Goal: Register for event/course

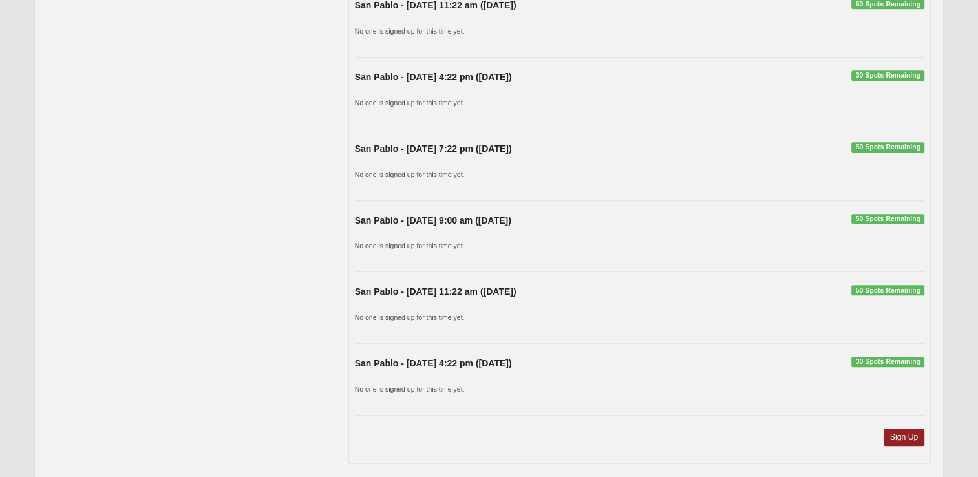
scroll to position [976, 0]
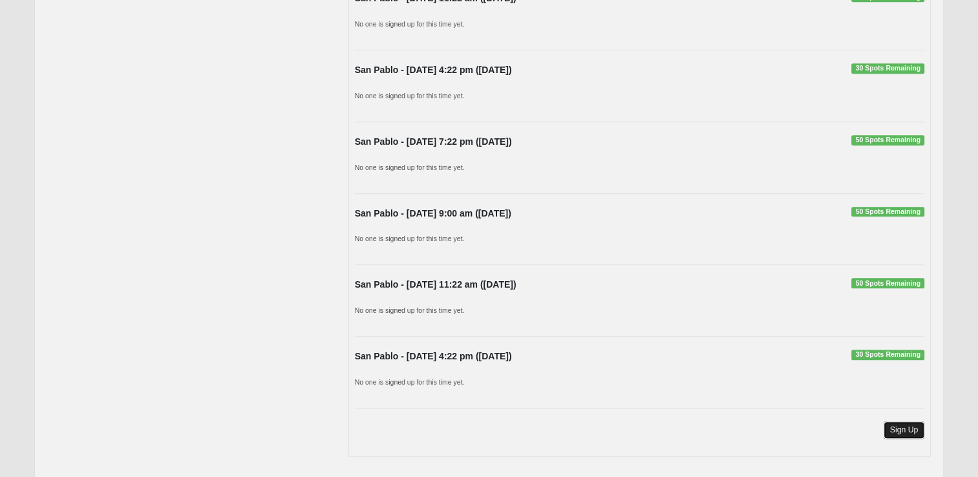
click at [904, 424] on link "Sign Up" at bounding box center [904, 429] width 41 height 17
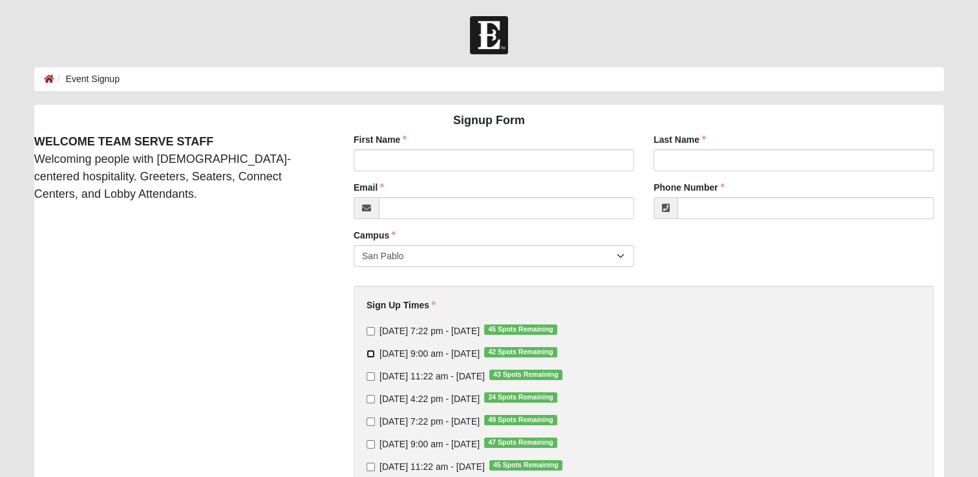
click at [369, 355] on input "Sunday 9:00 am - Oct 5 2025 42 Spots Remaining" at bounding box center [371, 354] width 8 height 8
checkbox input "true"
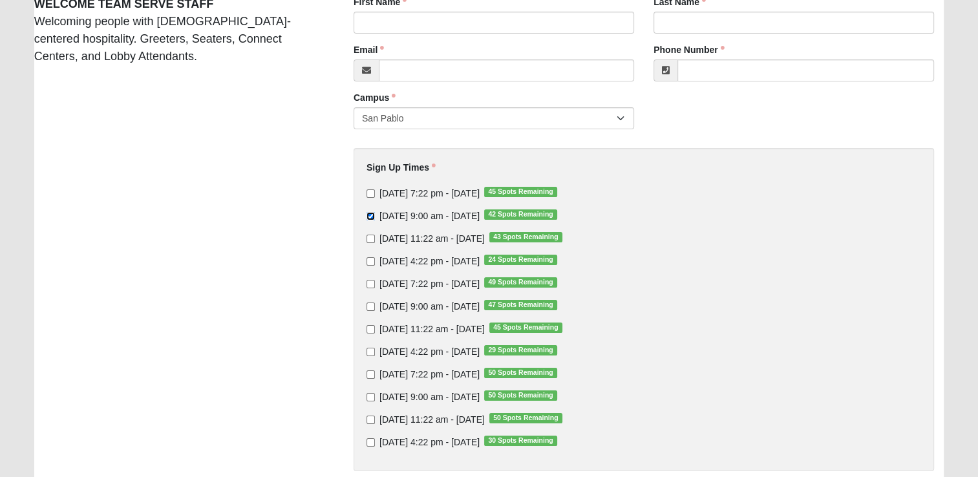
scroll to position [171, 0]
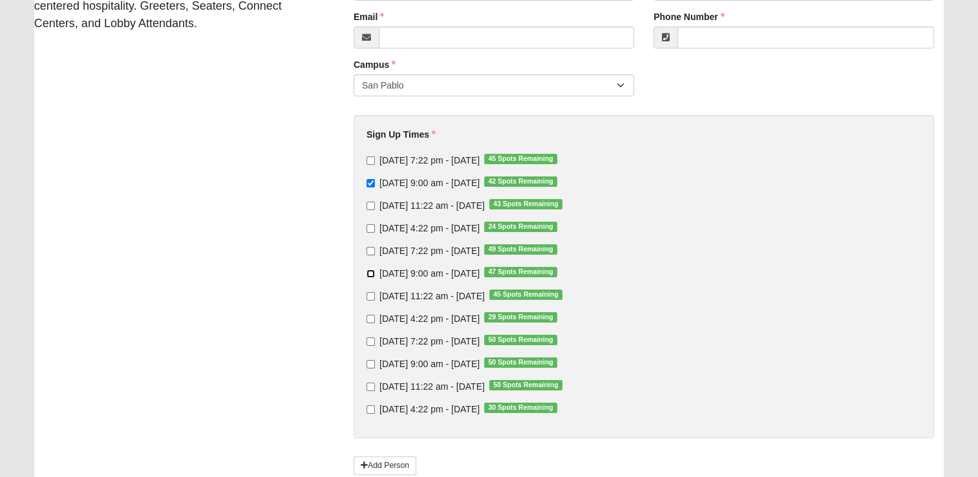
click at [375, 270] on label "Sunday 9:00 am - Oct 12 2025 47 Spots Remaining" at bounding box center [462, 273] width 191 height 13
click at [375, 270] on input "Sunday 9:00 am - Oct 12 2025 47 Spots Remaining" at bounding box center [371, 274] width 8 height 8
checkbox input "true"
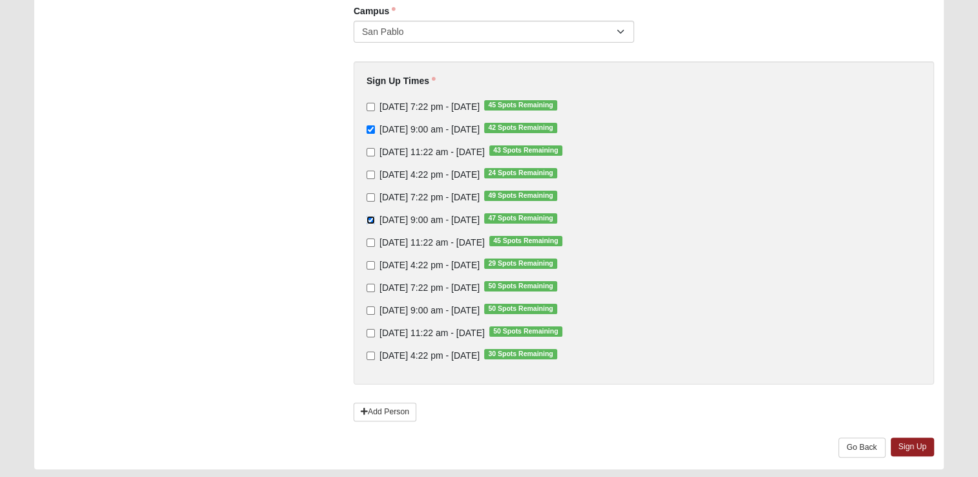
scroll to position [226, 0]
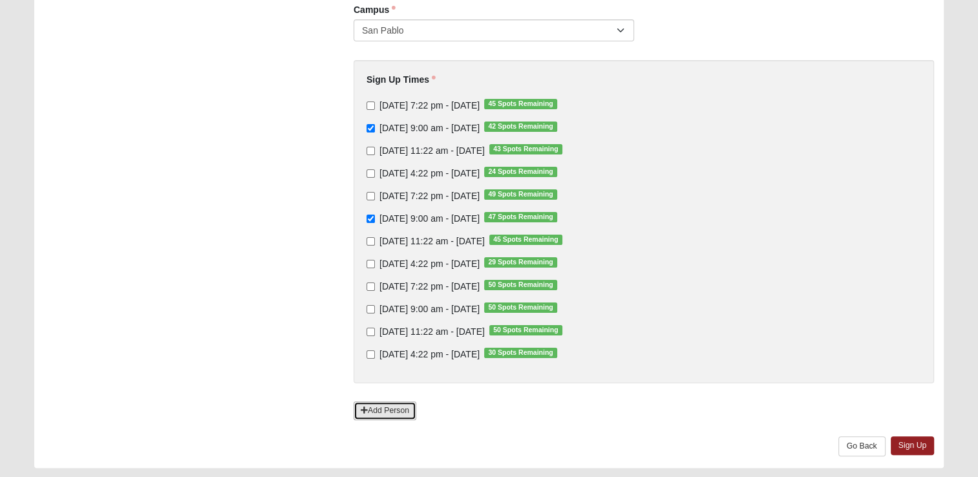
click at [383, 405] on link "Add Person" at bounding box center [385, 410] width 63 height 19
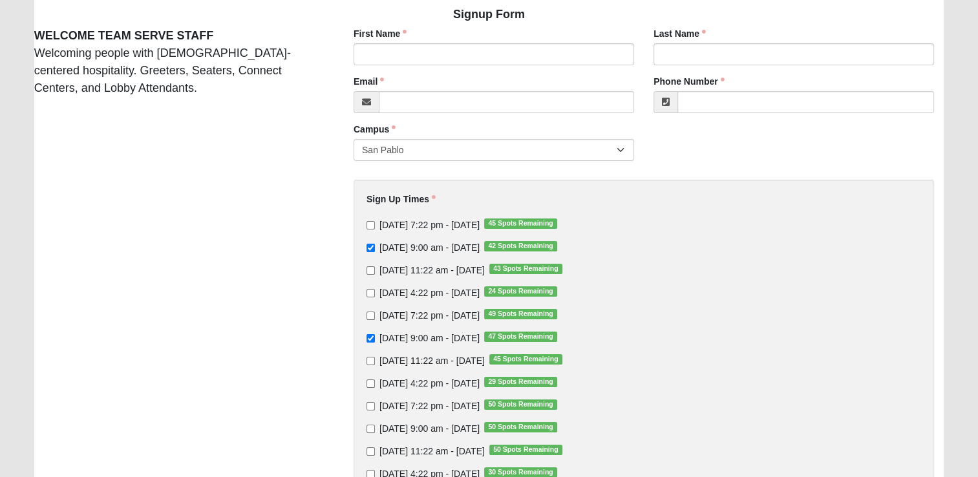
scroll to position [104, 0]
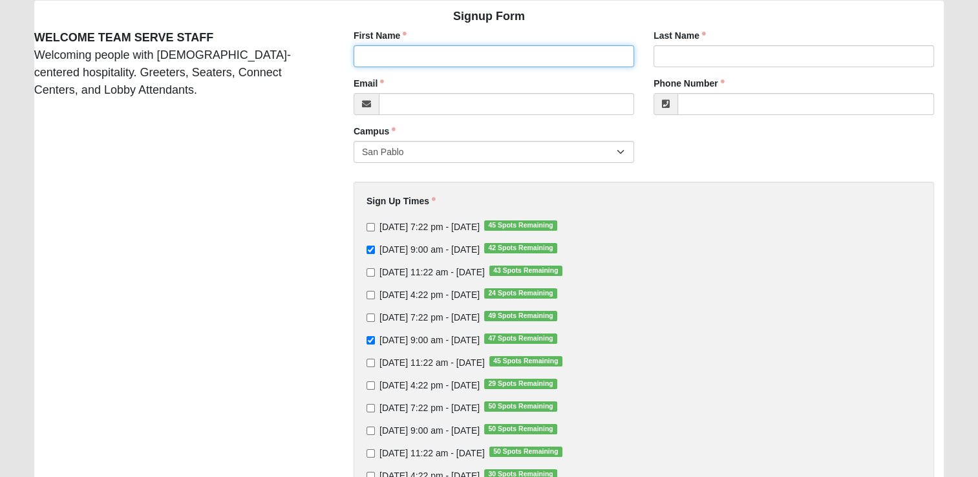
click at [372, 58] on input "First Name" at bounding box center [494, 56] width 281 height 22
type input "Jeffrey"
type input "Cosgrove"
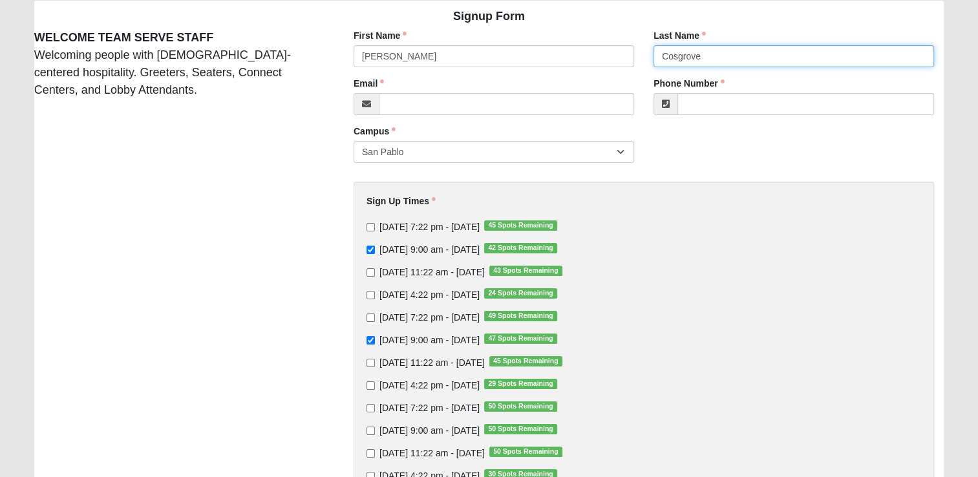
type input "jr12inman@aol.com"
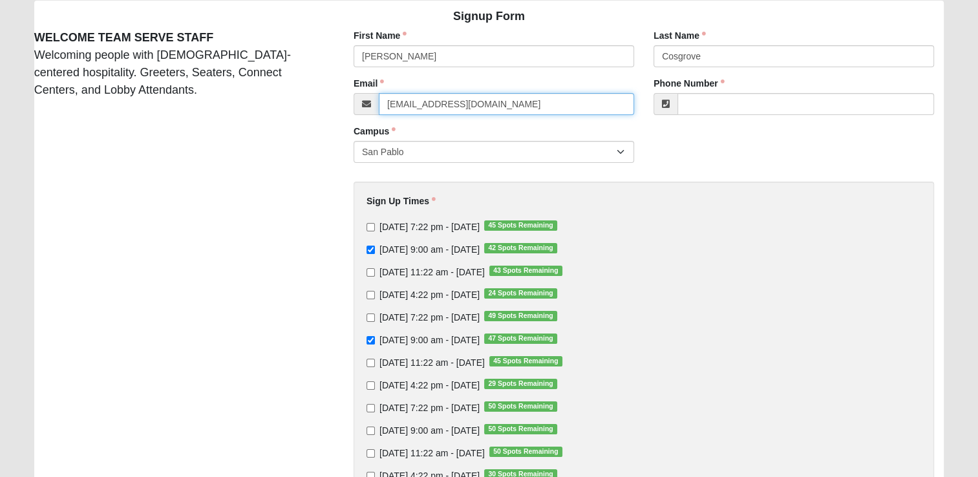
type input "(904) 923-5879"
type input "Pamela"
type input "Cosgrove"
type input "pamela.cosgrove@comcast.net"
type input "(904) 635-2656"
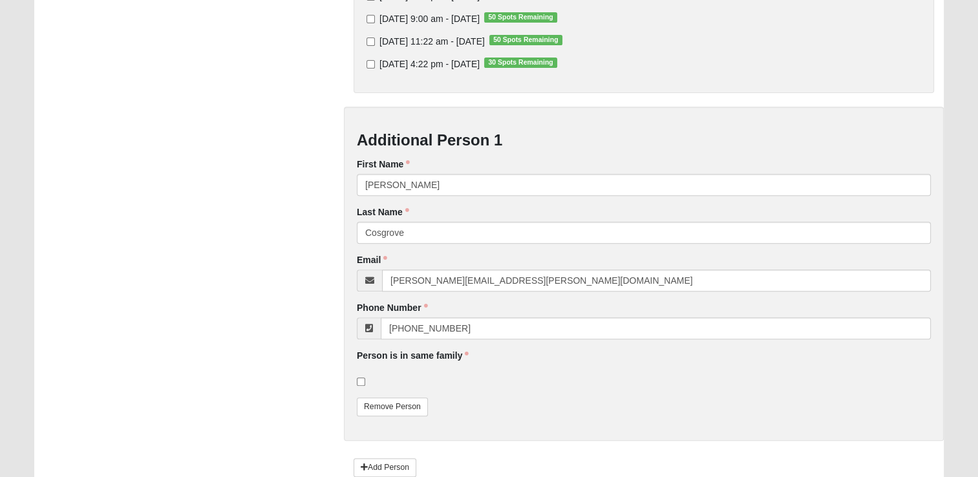
scroll to position [609, 0]
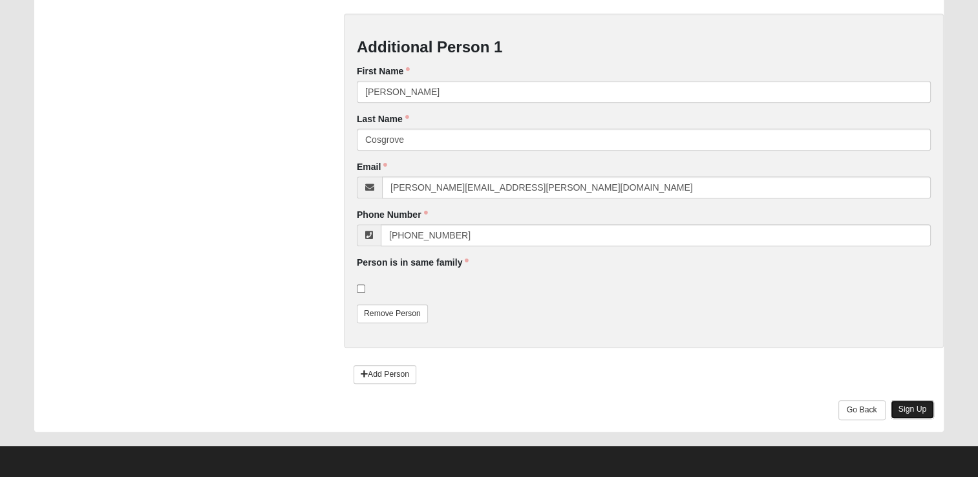
click at [912, 409] on link "Sign Up" at bounding box center [913, 409] width 44 height 19
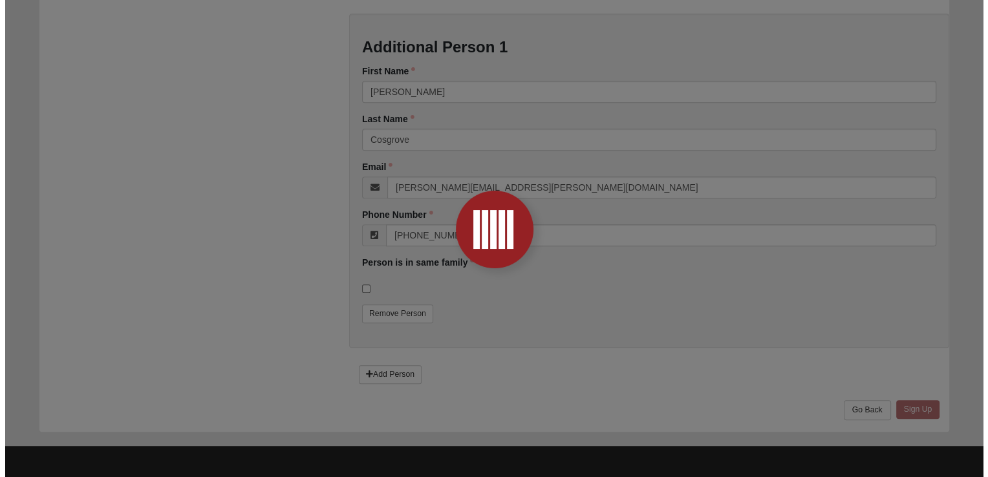
scroll to position [0, 0]
